Goal: Find specific page/section: Find specific page/section

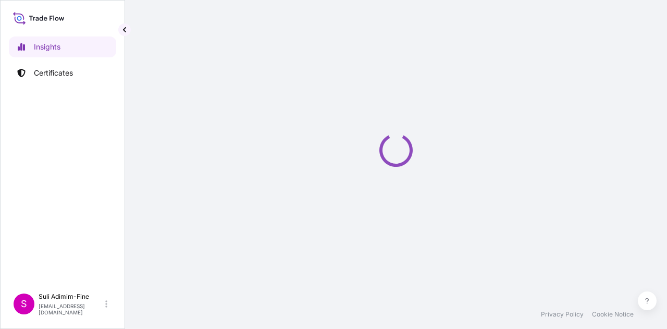
select select "2025"
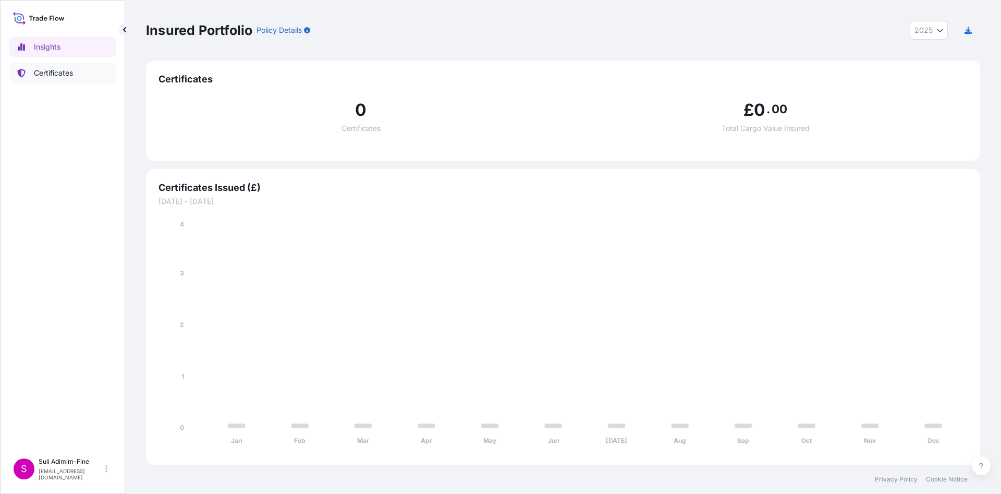
click at [57, 69] on p "Certificates" at bounding box center [53, 73] width 39 height 10
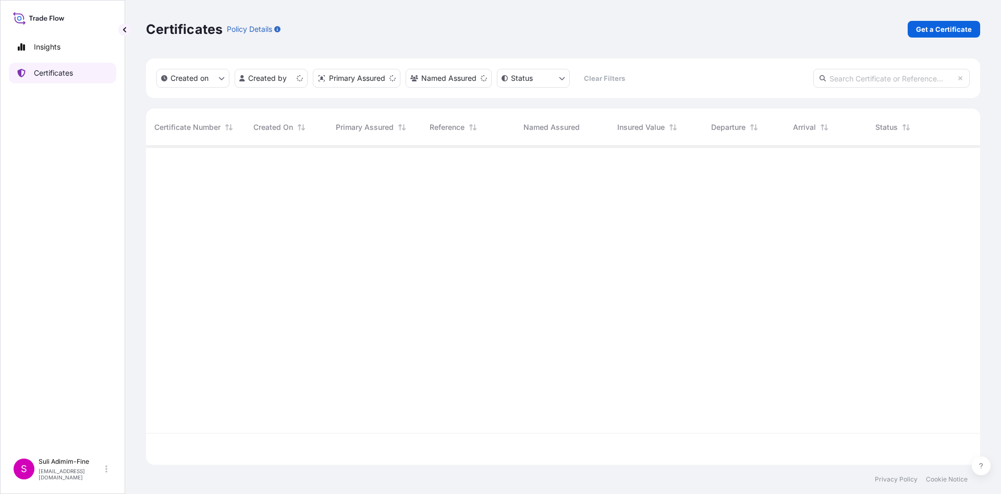
scroll to position [312, 822]
